Goal: Information Seeking & Learning: Learn about a topic

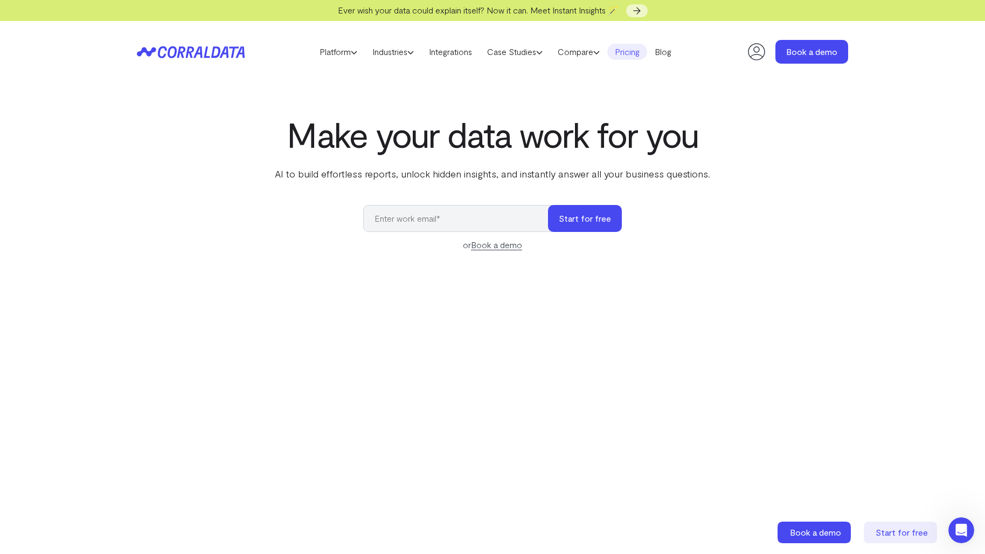
click at [638, 50] on link "Pricing" at bounding box center [627, 52] width 40 height 16
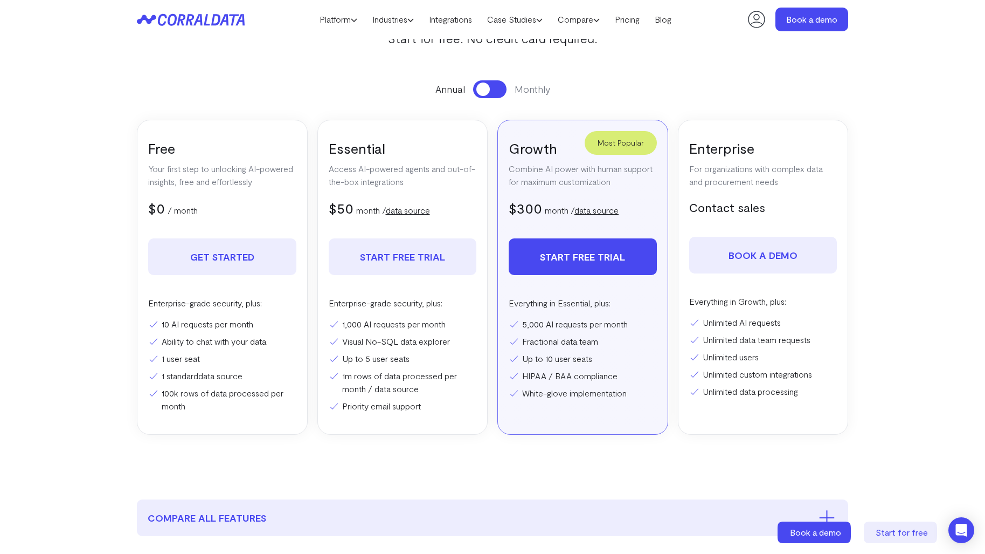
scroll to position [426, 0]
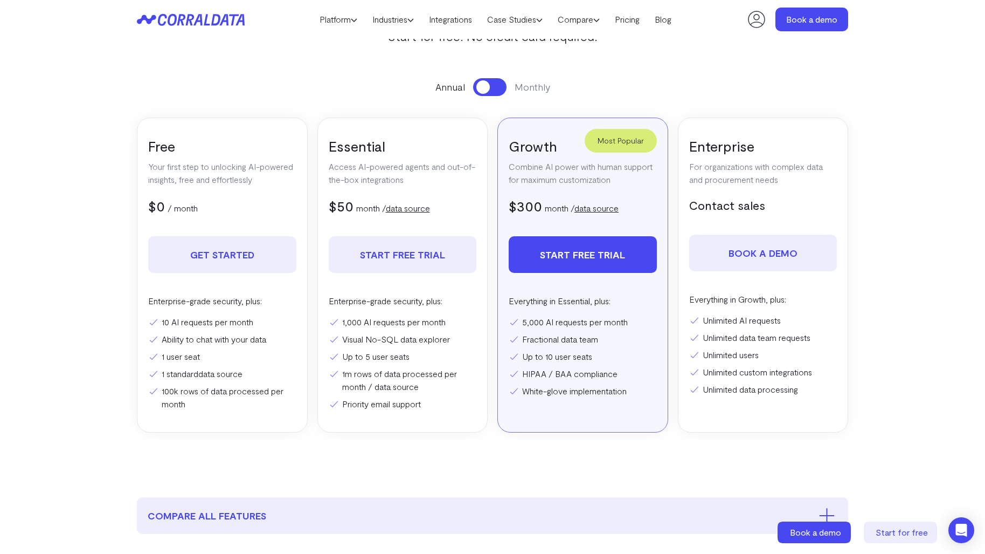
click at [600, 207] on link "data source" at bounding box center [597, 208] width 44 height 10
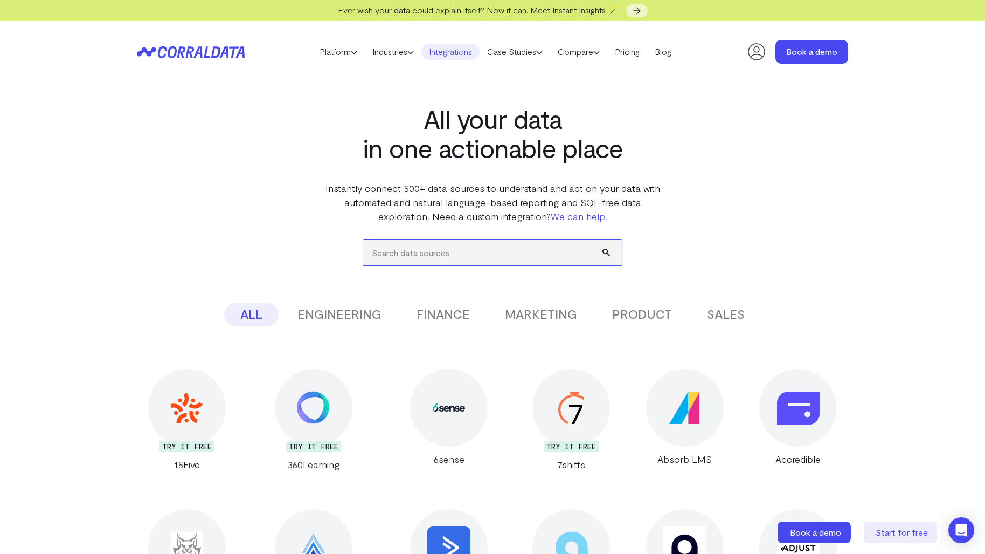
click at [438, 242] on input "search" at bounding box center [492, 252] width 259 height 26
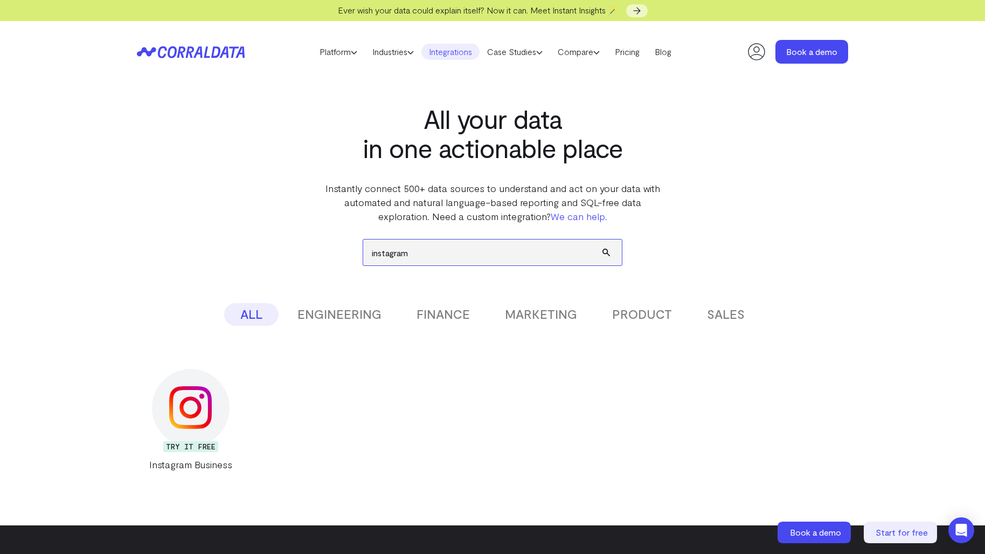
type input "instagram"
click at [603, 239] on button "submit" at bounding box center [612, 252] width 19 height 26
